Goal: Entertainment & Leisure: Consume media (video, audio)

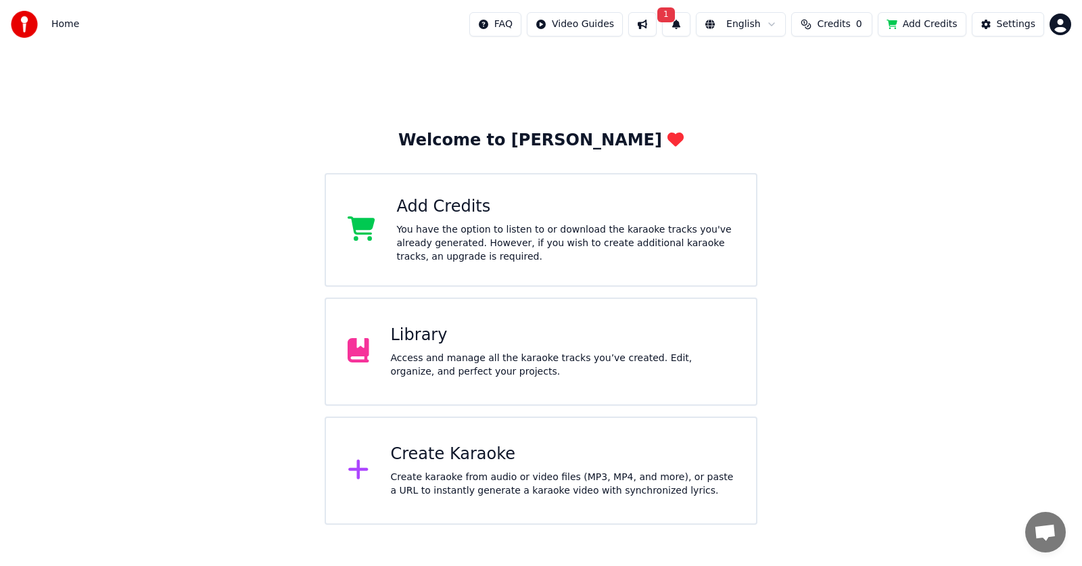
click at [663, 19] on span "1" at bounding box center [666, 14] width 18 height 15
click at [757, 70] on button "Update" at bounding box center [772, 67] width 57 height 24
click at [413, 360] on div "Access and manage all the karaoke tracks you’ve created. Edit, organize, and pe…" at bounding box center [563, 365] width 344 height 27
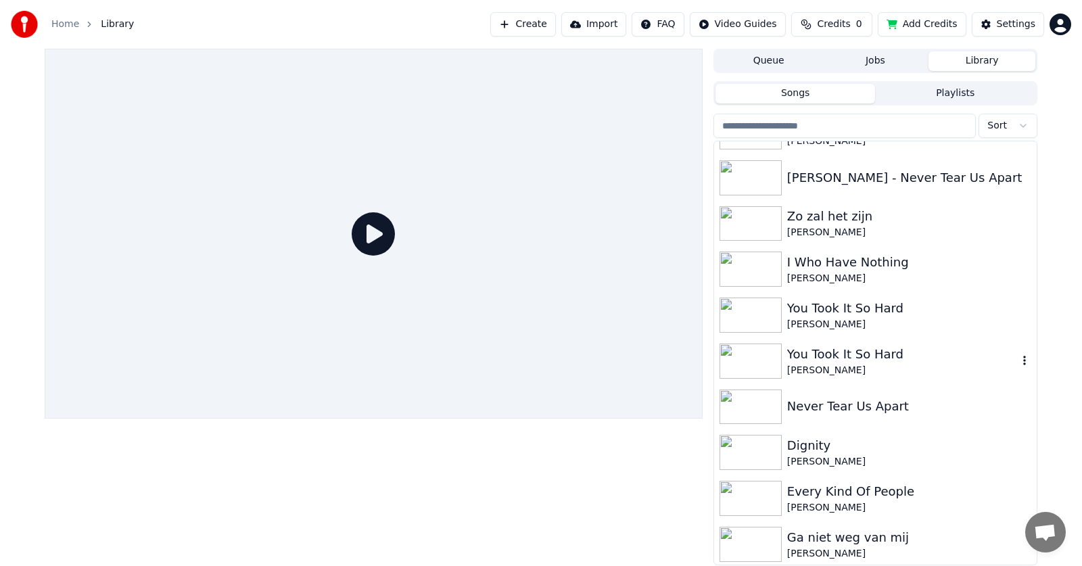
scroll to position [1893, 0]
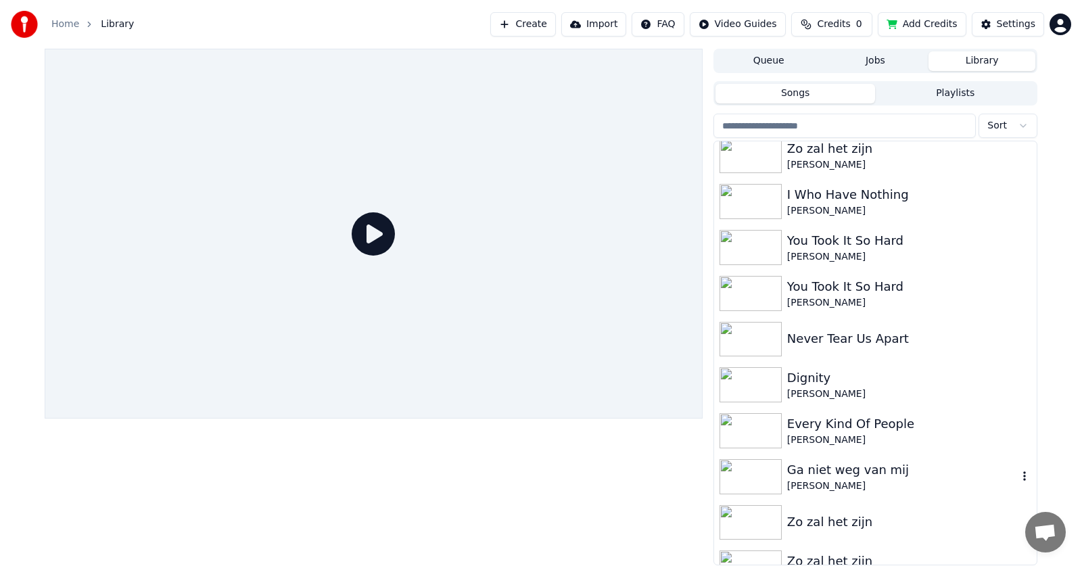
click at [837, 475] on div "Ga niet weg van mij" at bounding box center [902, 469] width 231 height 19
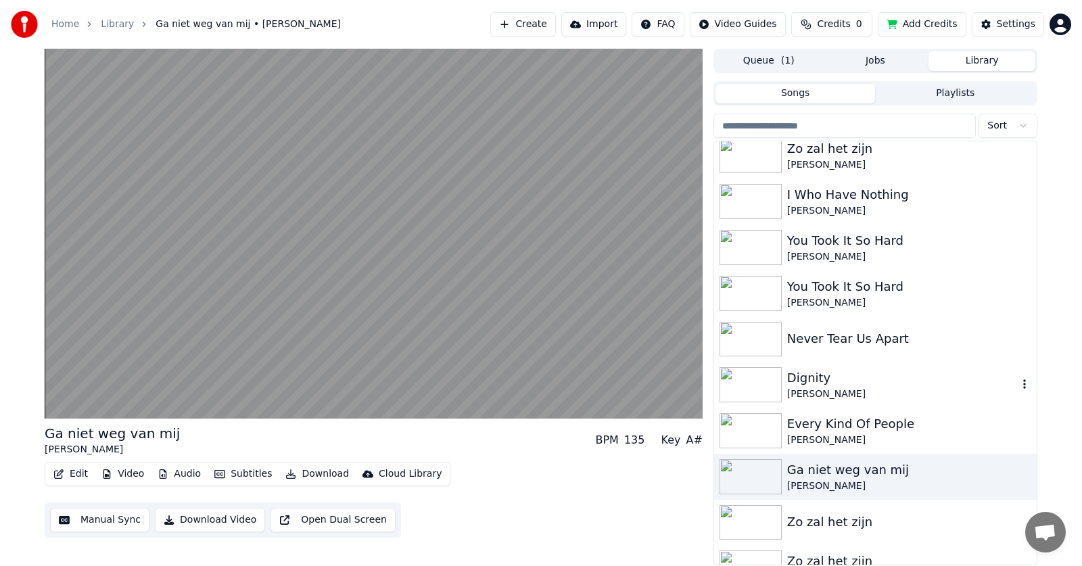
click at [826, 387] on div "[PERSON_NAME]" at bounding box center [902, 394] width 231 height 14
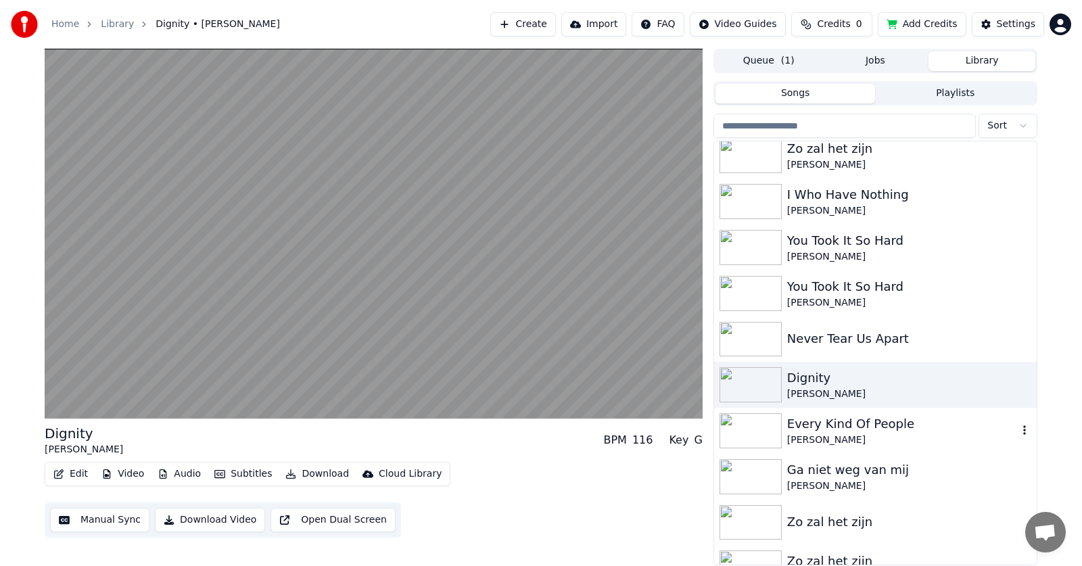
click at [794, 422] on div "Every Kind Of People" at bounding box center [902, 423] width 231 height 19
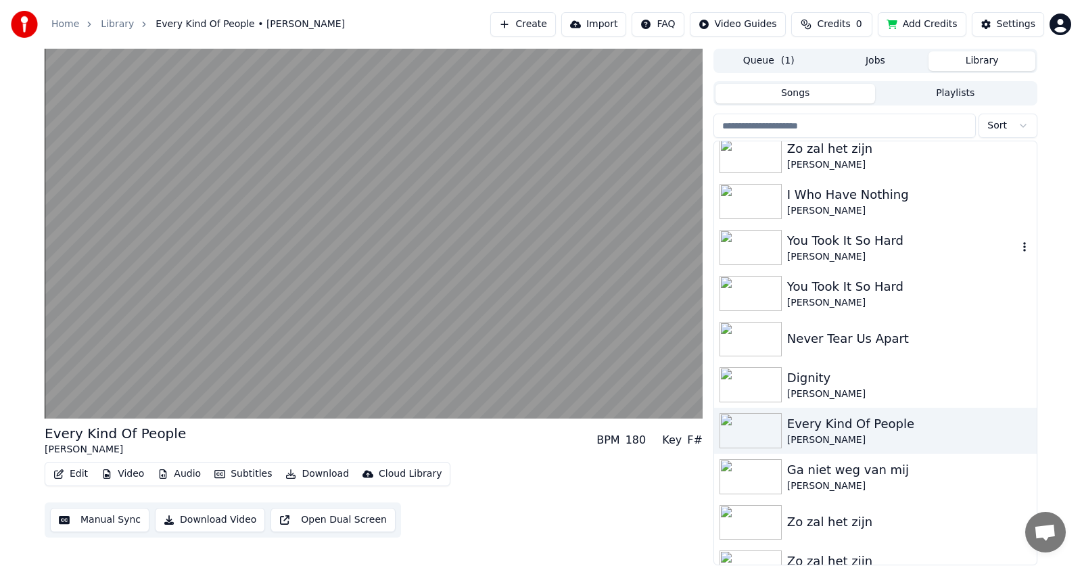
click at [809, 249] on div "You Took It So Hard" at bounding box center [902, 240] width 231 height 19
